Goal: Task Accomplishment & Management: Use online tool/utility

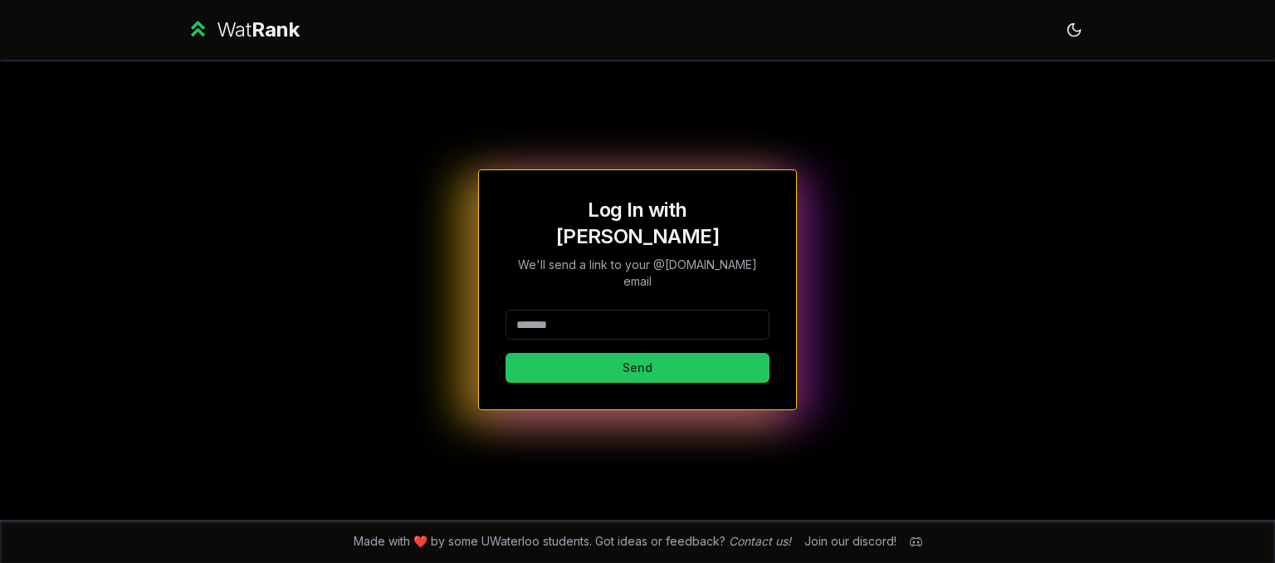
click at [661, 310] on input at bounding box center [637, 325] width 264 height 30
type input "*******"
click at [505, 353] on button "Send" at bounding box center [637, 368] width 264 height 30
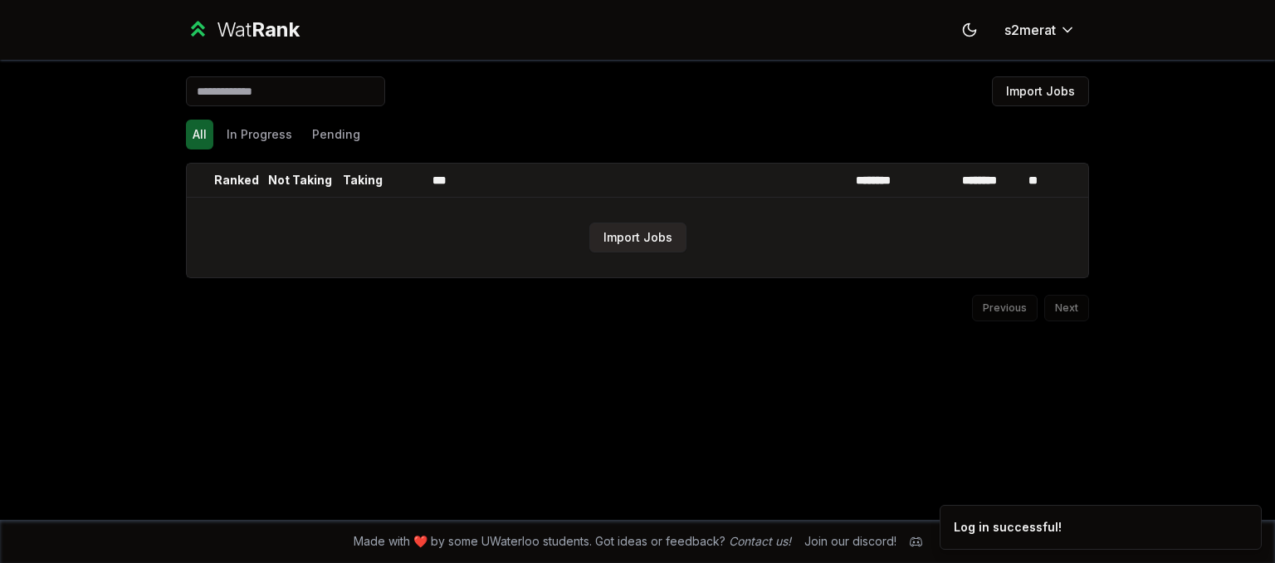
click at [629, 249] on button "Import Jobs" at bounding box center [637, 237] width 97 height 30
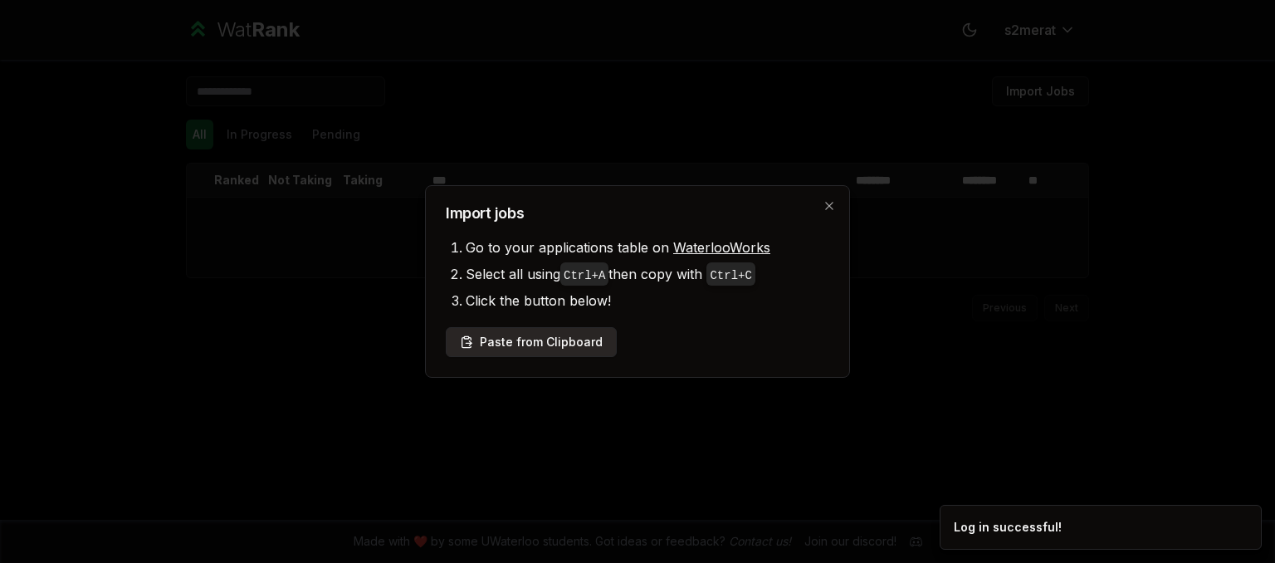
click at [537, 350] on button "Paste from Clipboard" at bounding box center [531, 342] width 171 height 30
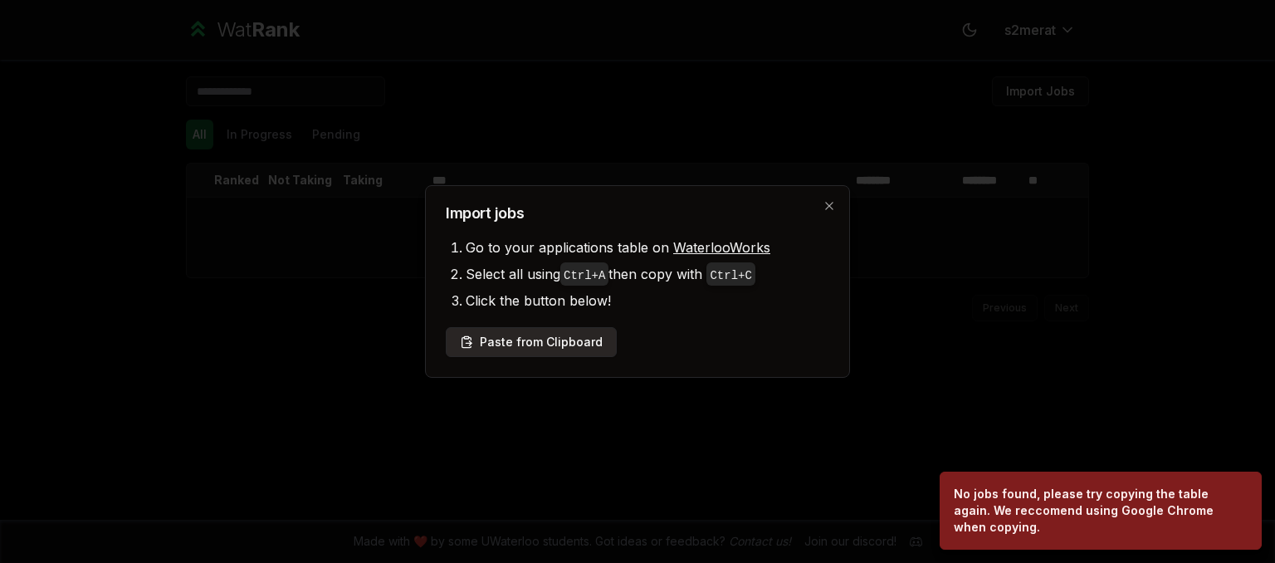
click at [533, 349] on button "Paste from Clipboard" at bounding box center [531, 342] width 171 height 30
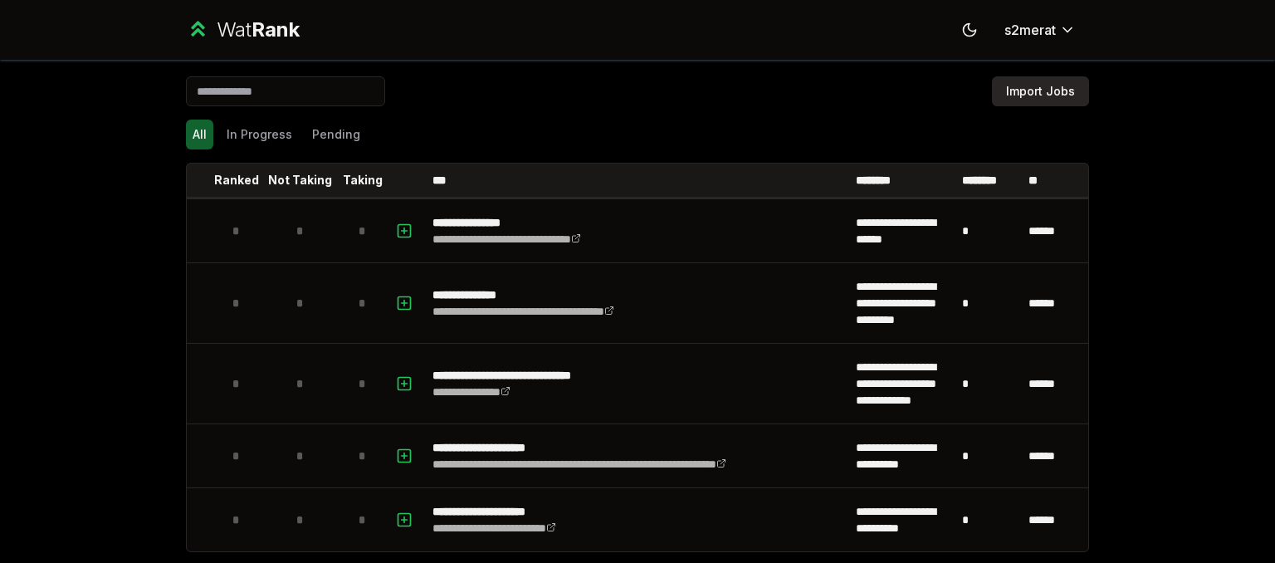
click at [1041, 93] on button "Import Jobs" at bounding box center [1040, 91] width 97 height 30
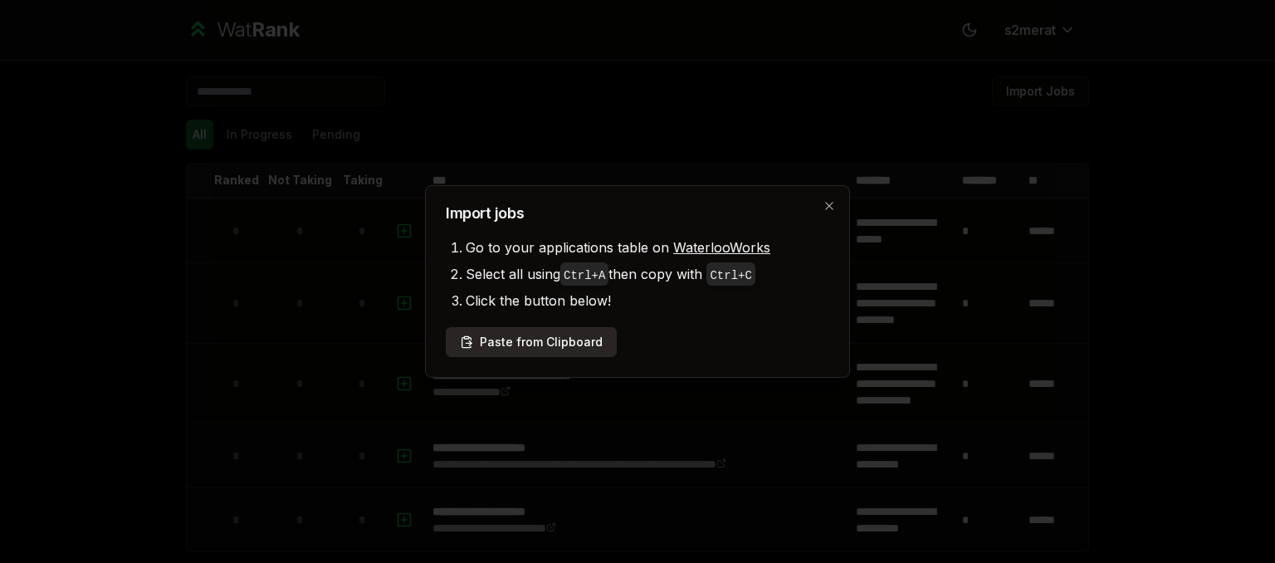
click at [571, 337] on button "Paste from Clipboard" at bounding box center [531, 342] width 171 height 30
click at [584, 340] on button "Paste from Clipboard" at bounding box center [531, 342] width 171 height 30
click at [827, 202] on icon "button" at bounding box center [828, 205] width 13 height 13
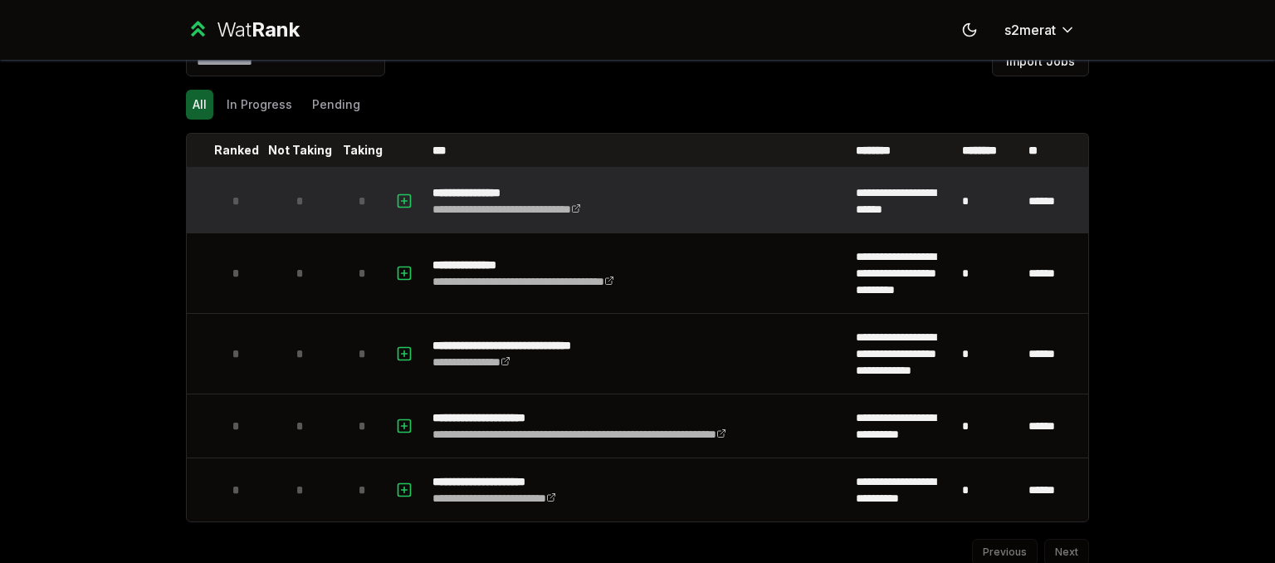
scroll to position [90, 0]
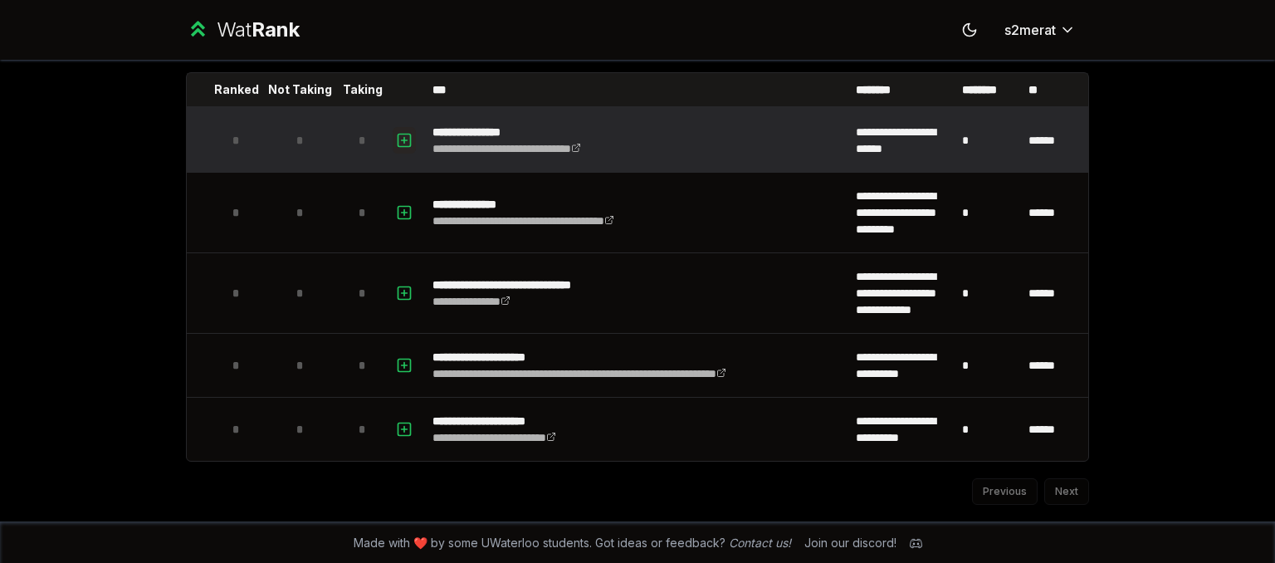
click at [402, 137] on icon "button" at bounding box center [404, 140] width 17 height 20
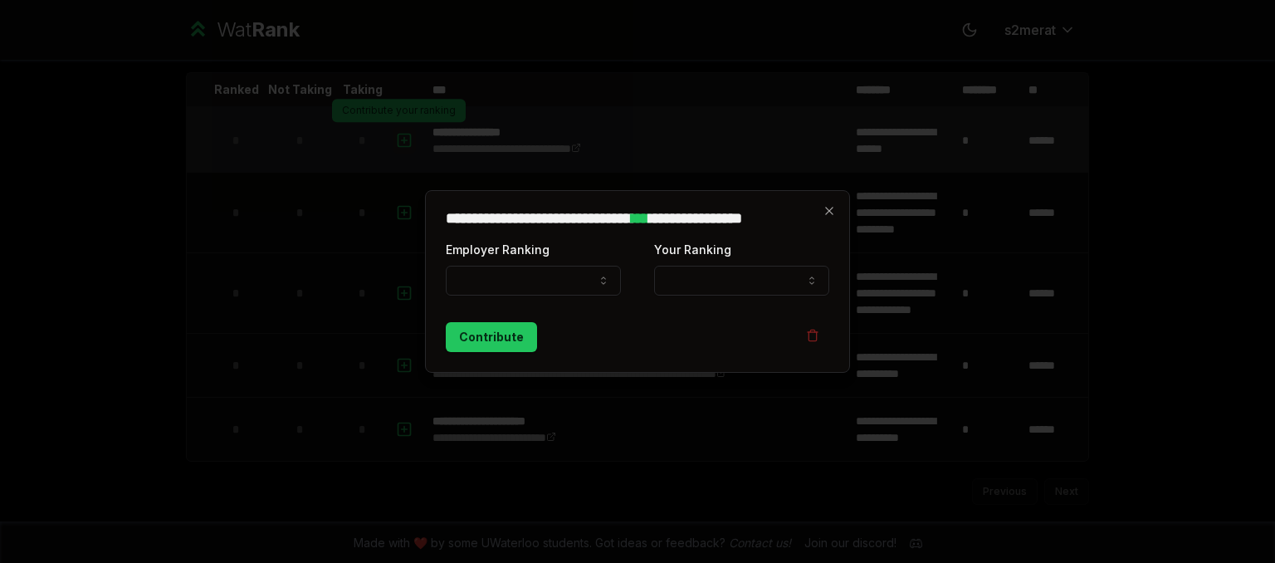
select select
click at [832, 213] on icon "button" at bounding box center [828, 210] width 7 height 7
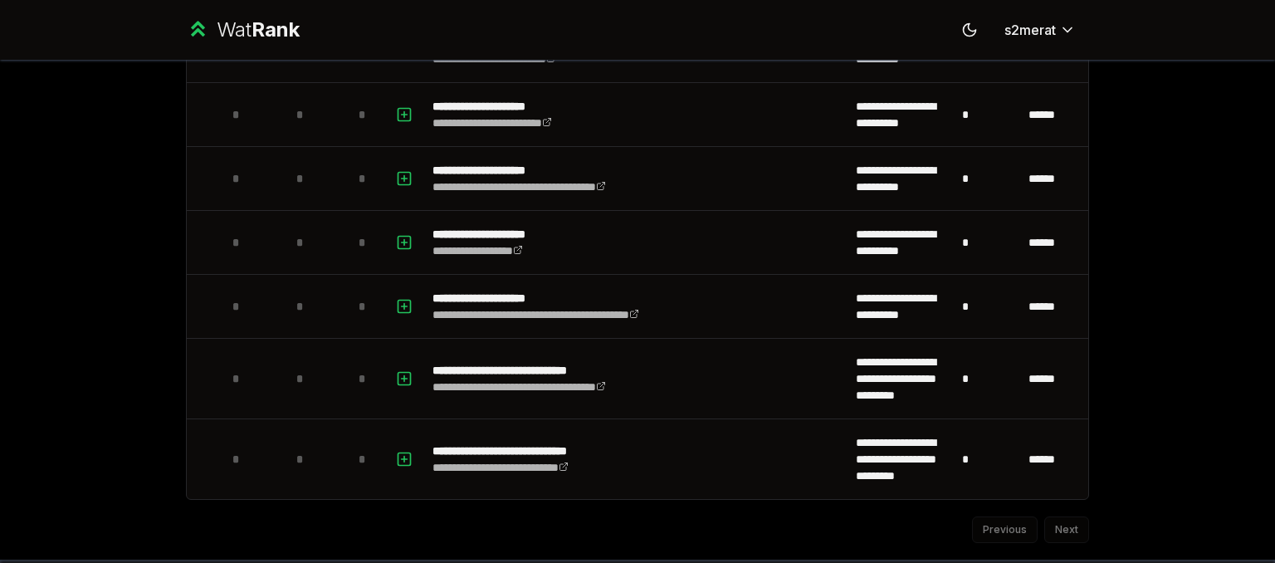
scroll to position [2936, 0]
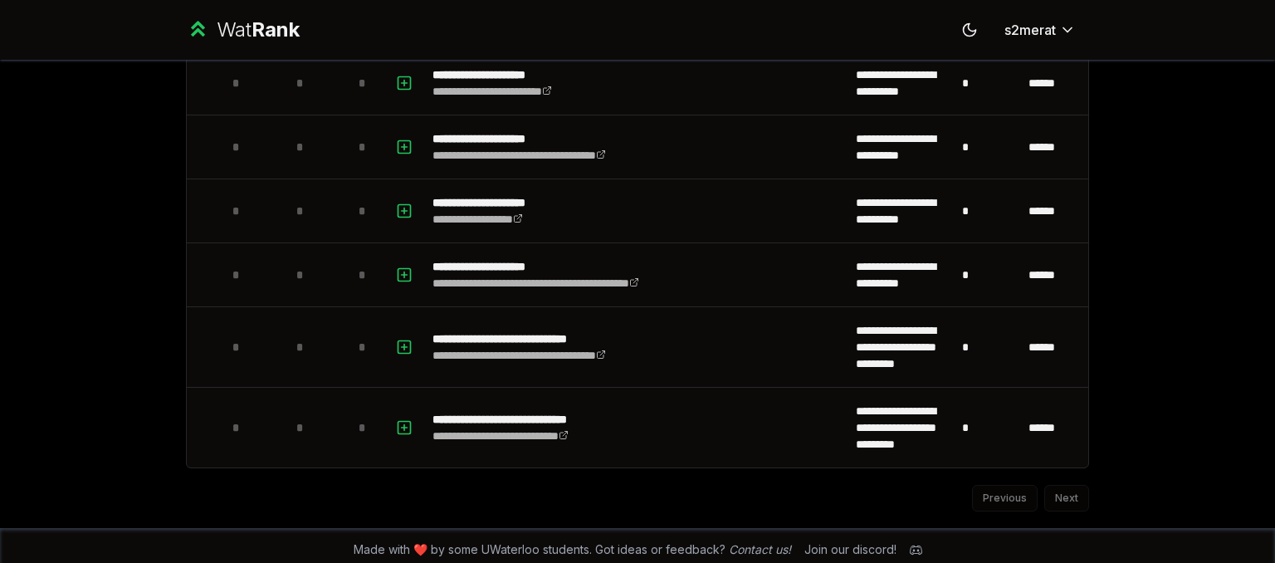
click at [1061, 485] on div "Previous Next" at bounding box center [637, 489] width 903 height 43
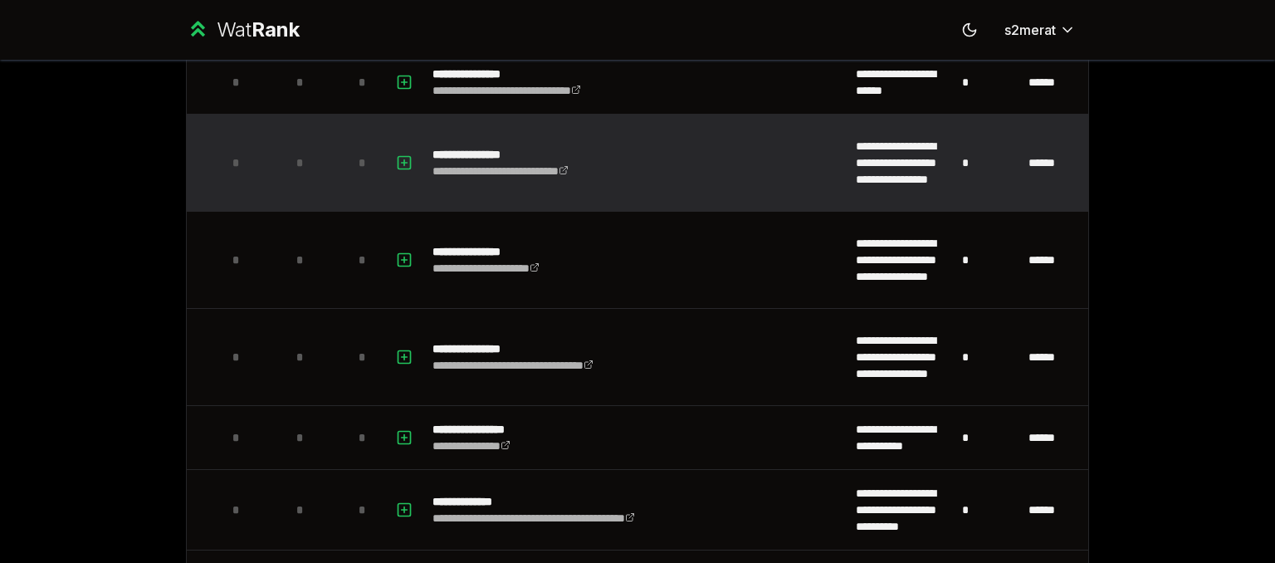
scroll to position [0, 0]
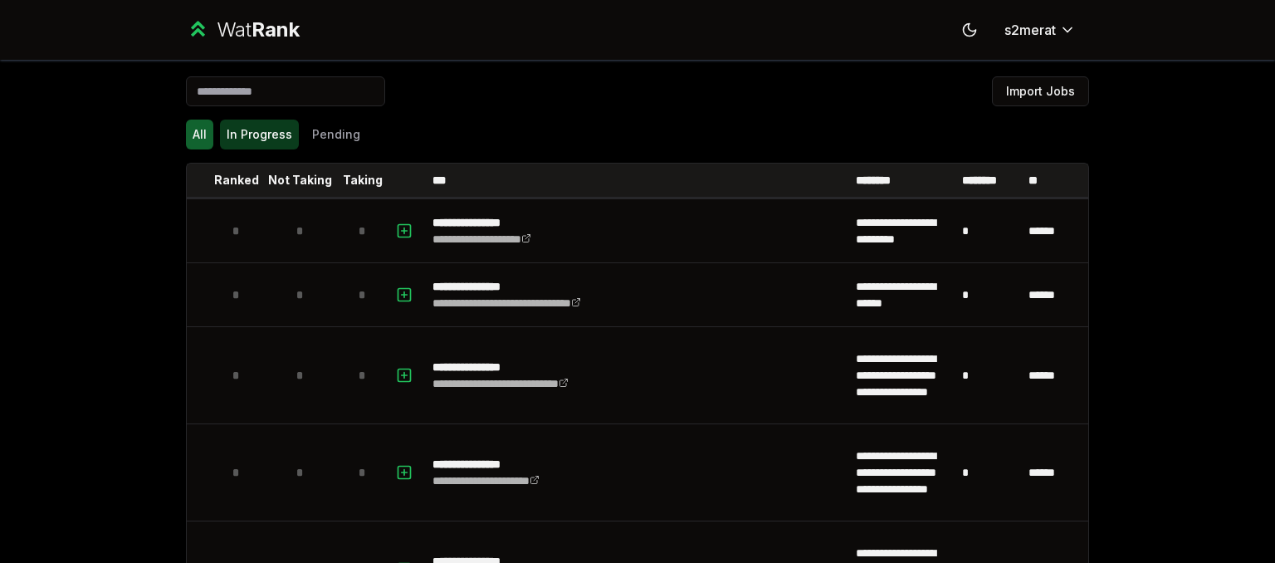
click at [261, 124] on button "In Progress" at bounding box center [259, 134] width 79 height 30
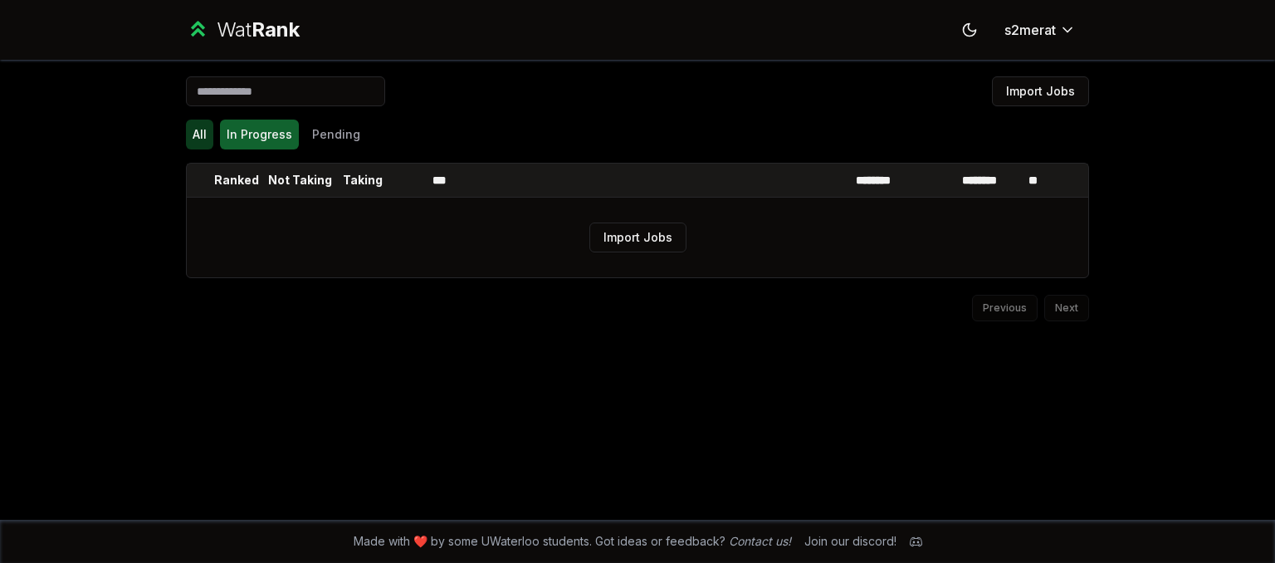
click at [195, 124] on button "All" at bounding box center [199, 134] width 27 height 30
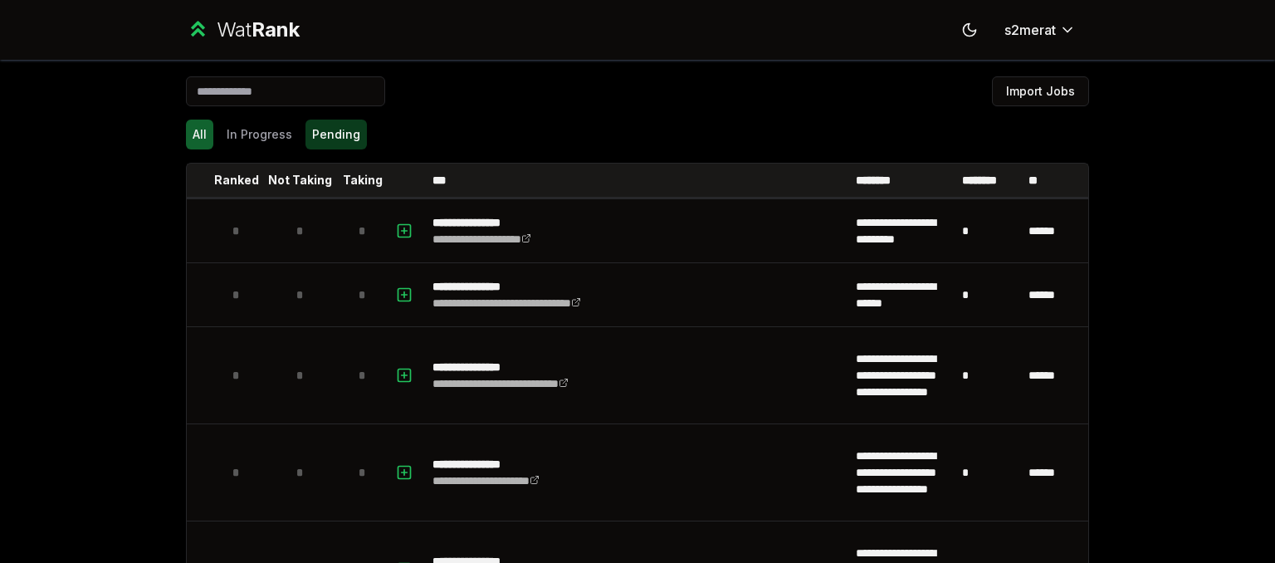
click at [337, 139] on button "Pending" at bounding box center [335, 134] width 61 height 30
click at [241, 129] on button "In Progress" at bounding box center [259, 134] width 79 height 30
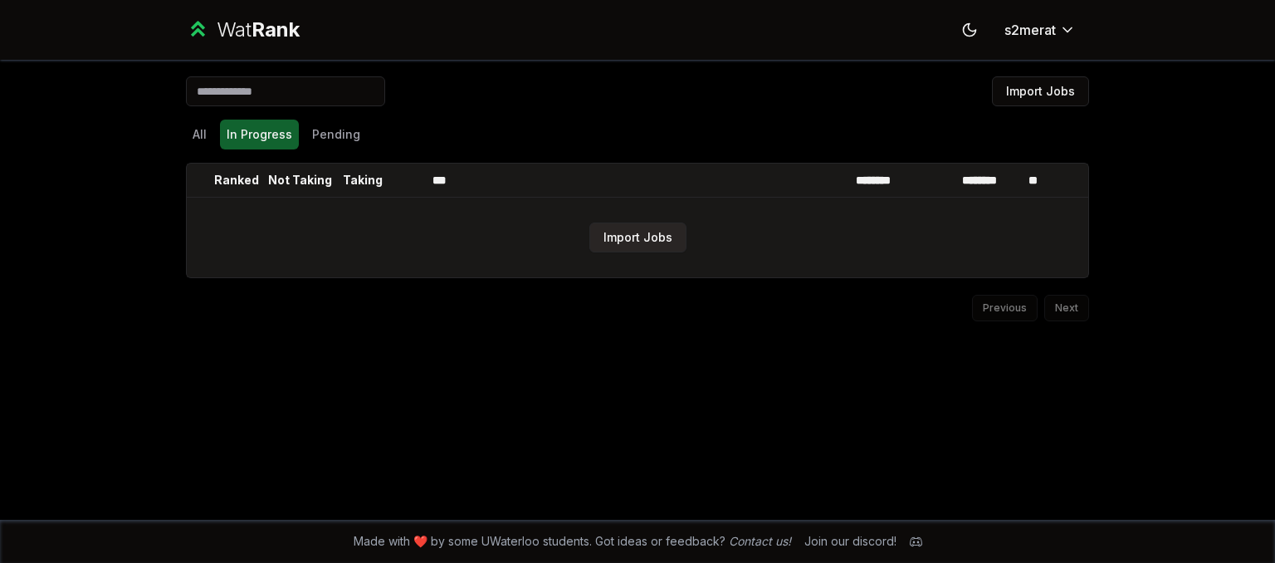
click at [639, 238] on button "Import Jobs" at bounding box center [637, 237] width 97 height 30
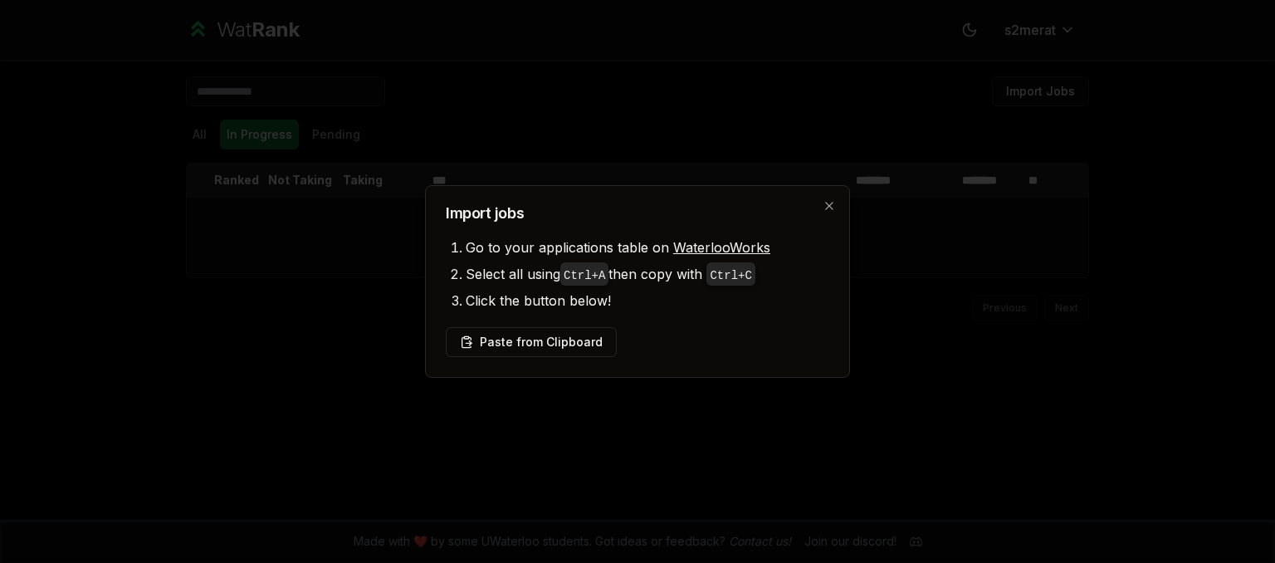
drag, startPoint x: 493, startPoint y: 157, endPoint x: 475, endPoint y: 165, distance: 20.1
click at [487, 163] on div at bounding box center [637, 281] width 1275 height 563
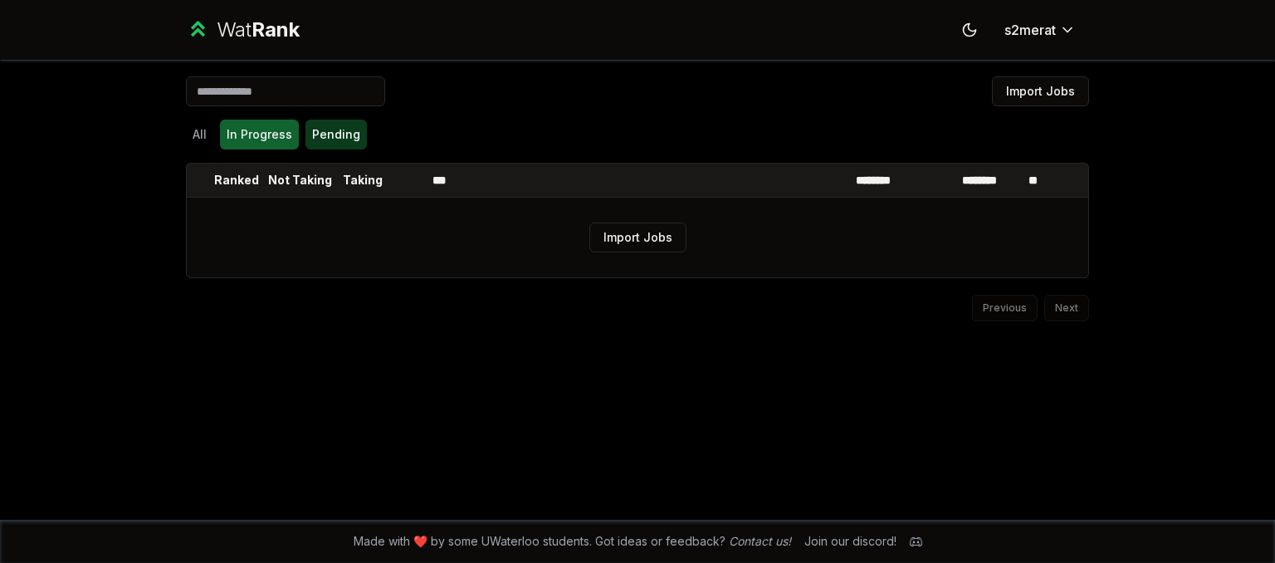
click at [338, 134] on button "Pending" at bounding box center [335, 134] width 61 height 30
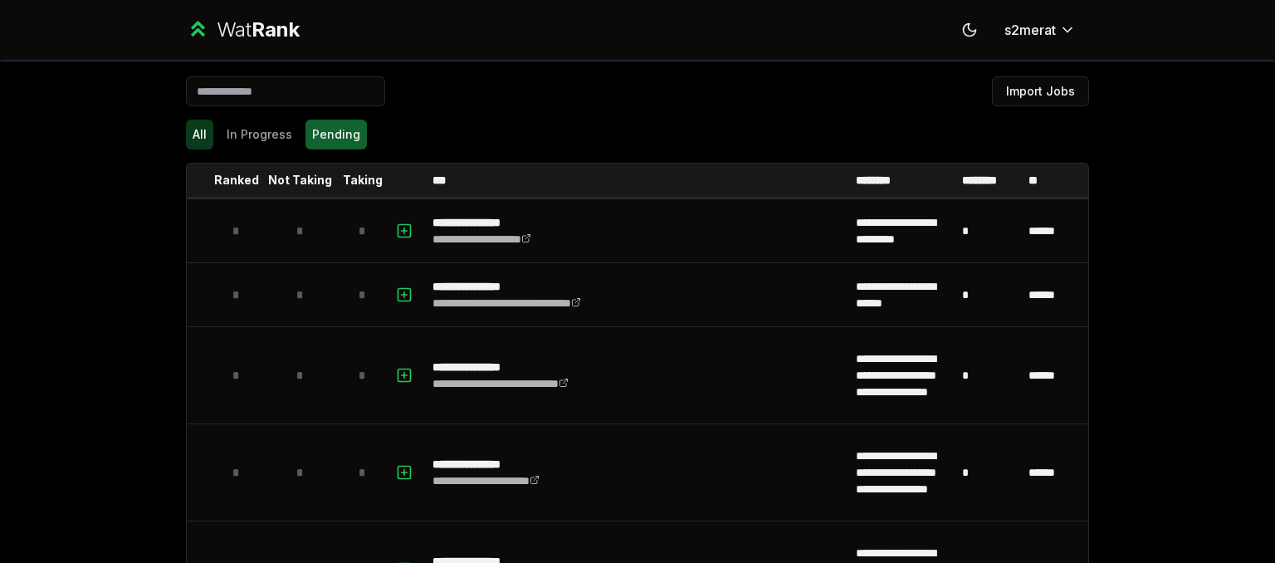
click at [199, 128] on button "All" at bounding box center [199, 134] width 27 height 30
click at [247, 129] on button "In Progress" at bounding box center [259, 134] width 79 height 30
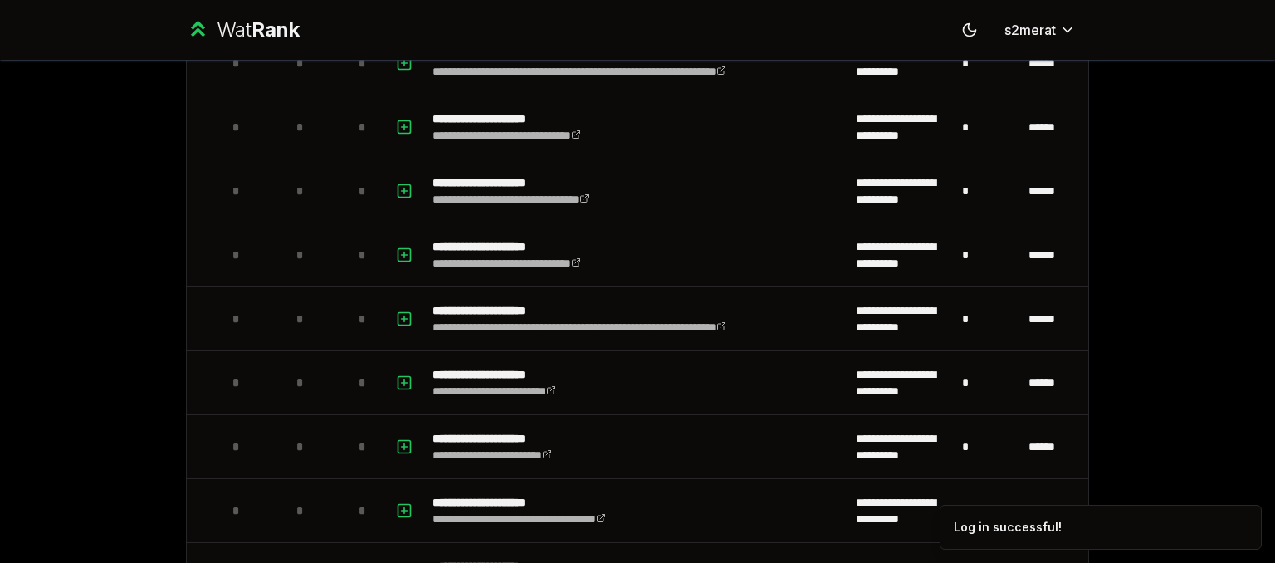
scroll to position [2936, 0]
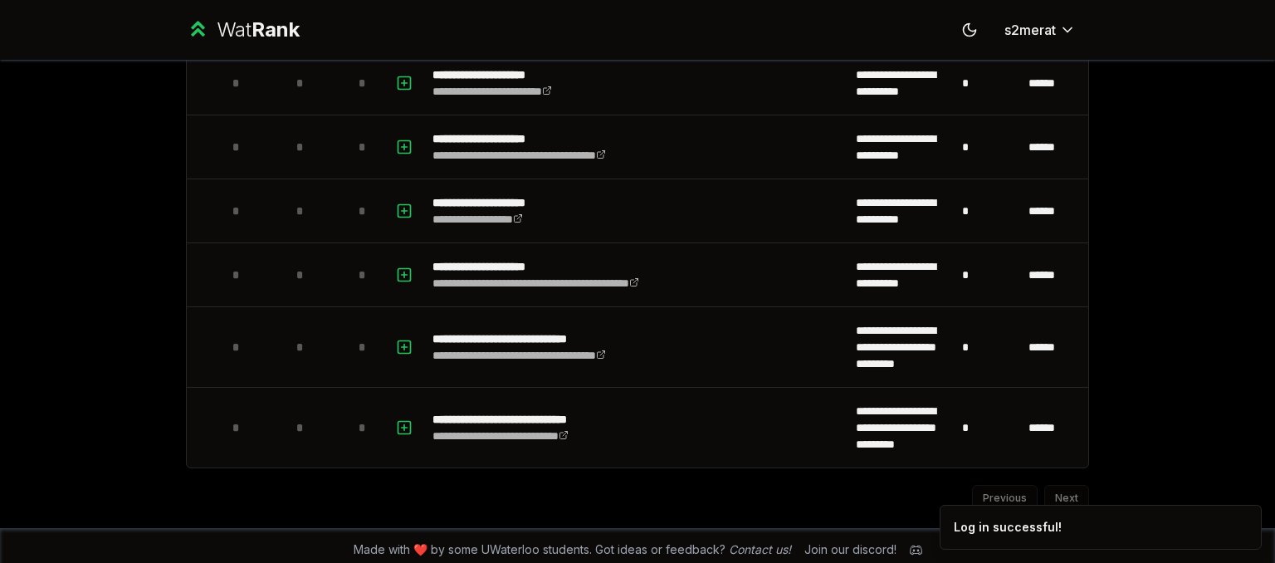
click at [1051, 491] on ol "Log in successful!" at bounding box center [1100, 526] width 349 height 71
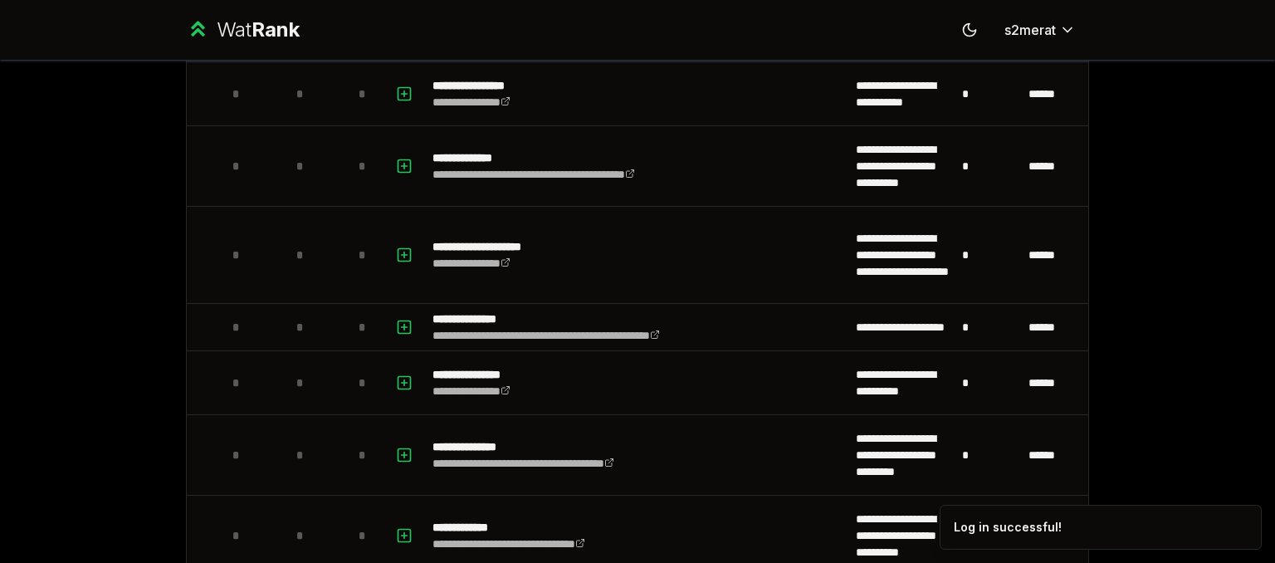
scroll to position [574, 0]
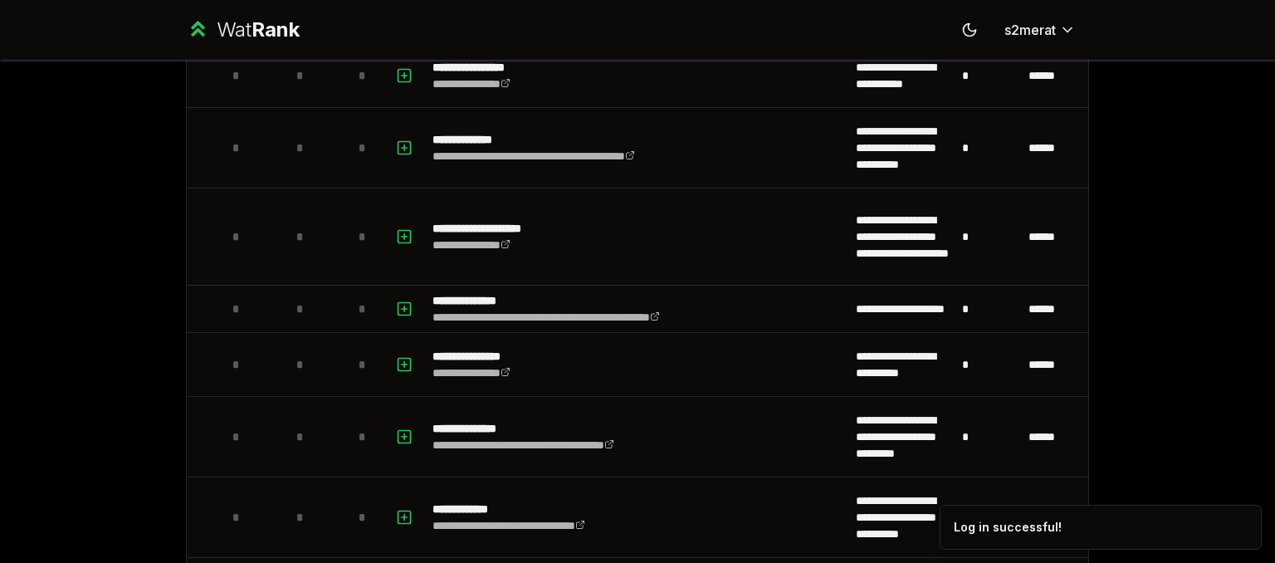
click at [1186, 341] on div "**********" at bounding box center [637, 281] width 1275 height 563
